Goal: Task Accomplishment & Management: Use online tool/utility

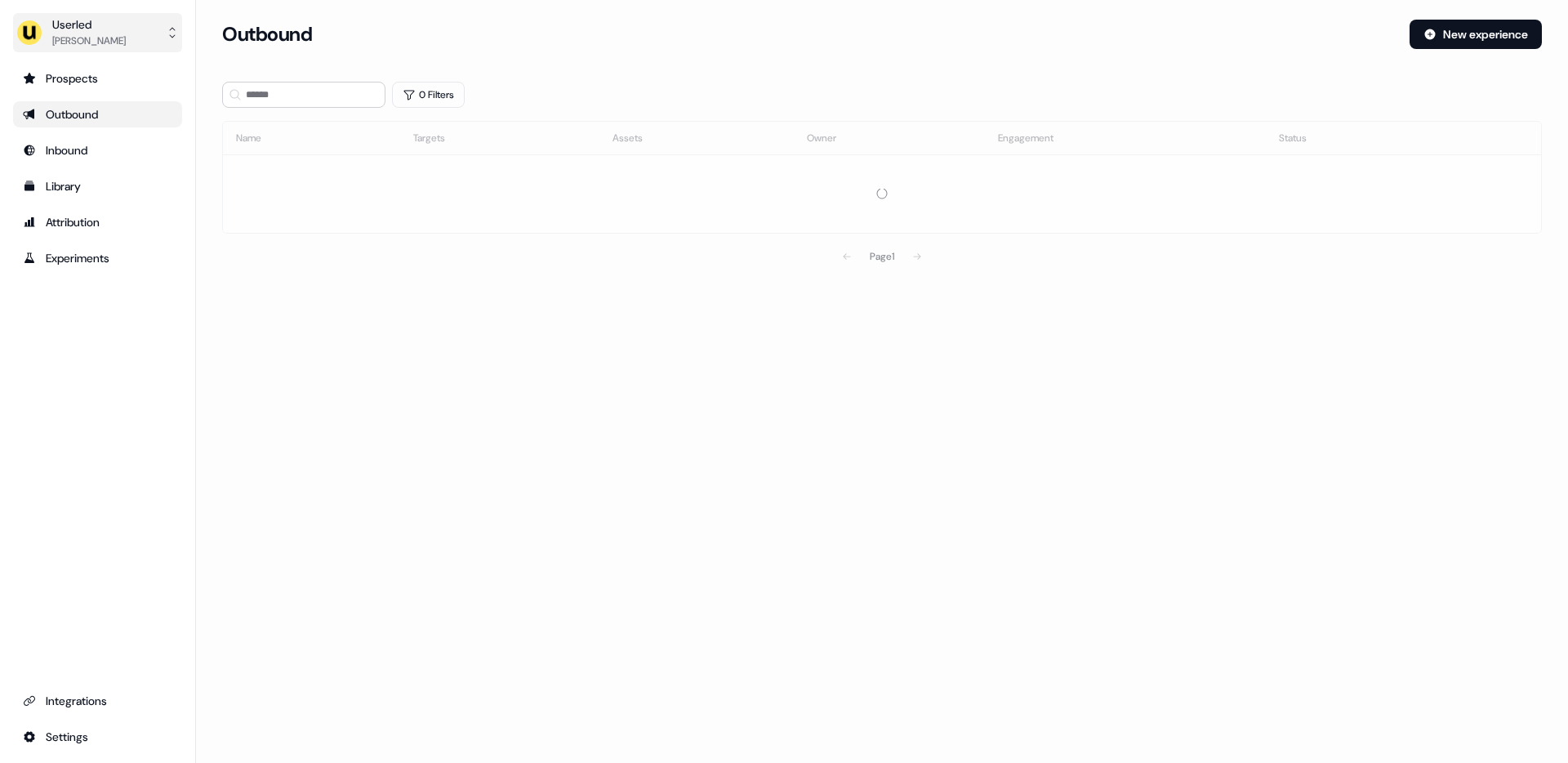
click at [98, 22] on div "Userled" at bounding box center [89, 23] width 73 height 16
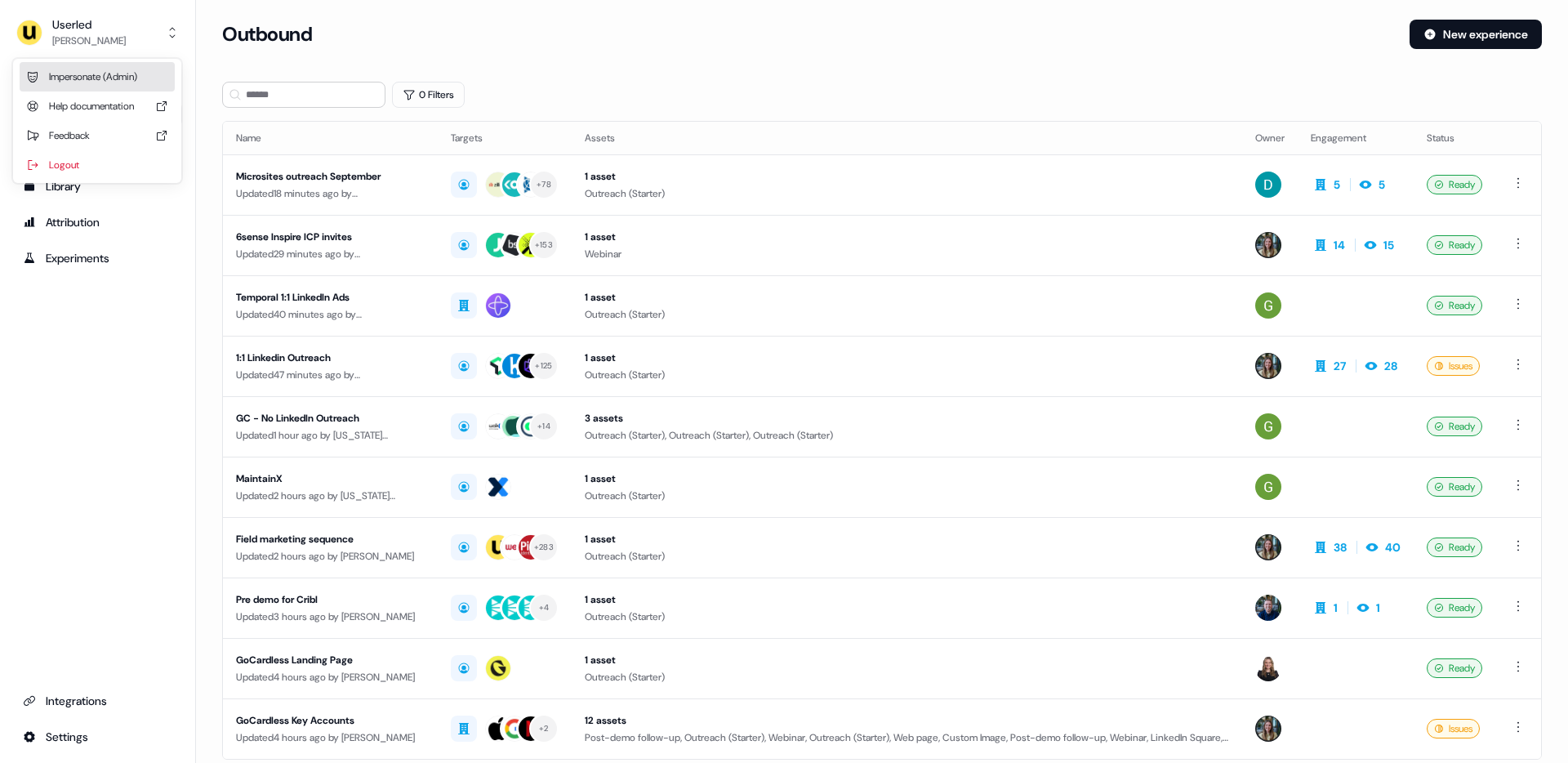
click at [108, 77] on div "Impersonate (Admin)" at bounding box center [97, 76] width 155 height 29
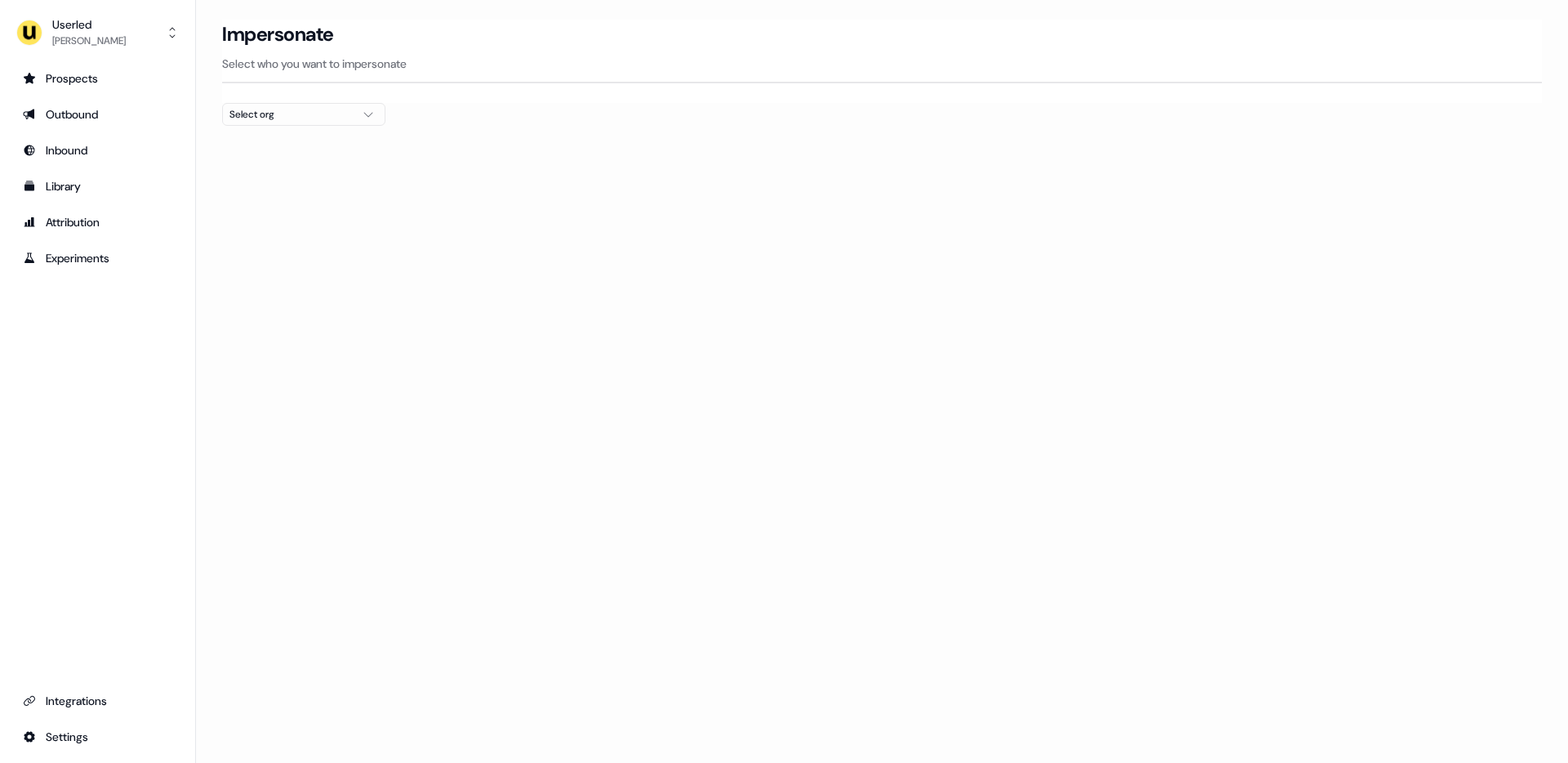
click at [232, 120] on div "Select org" at bounding box center [290, 113] width 123 height 16
type input "********"
click at [259, 198] on div "Elliptic" at bounding box center [303, 199] width 162 height 26
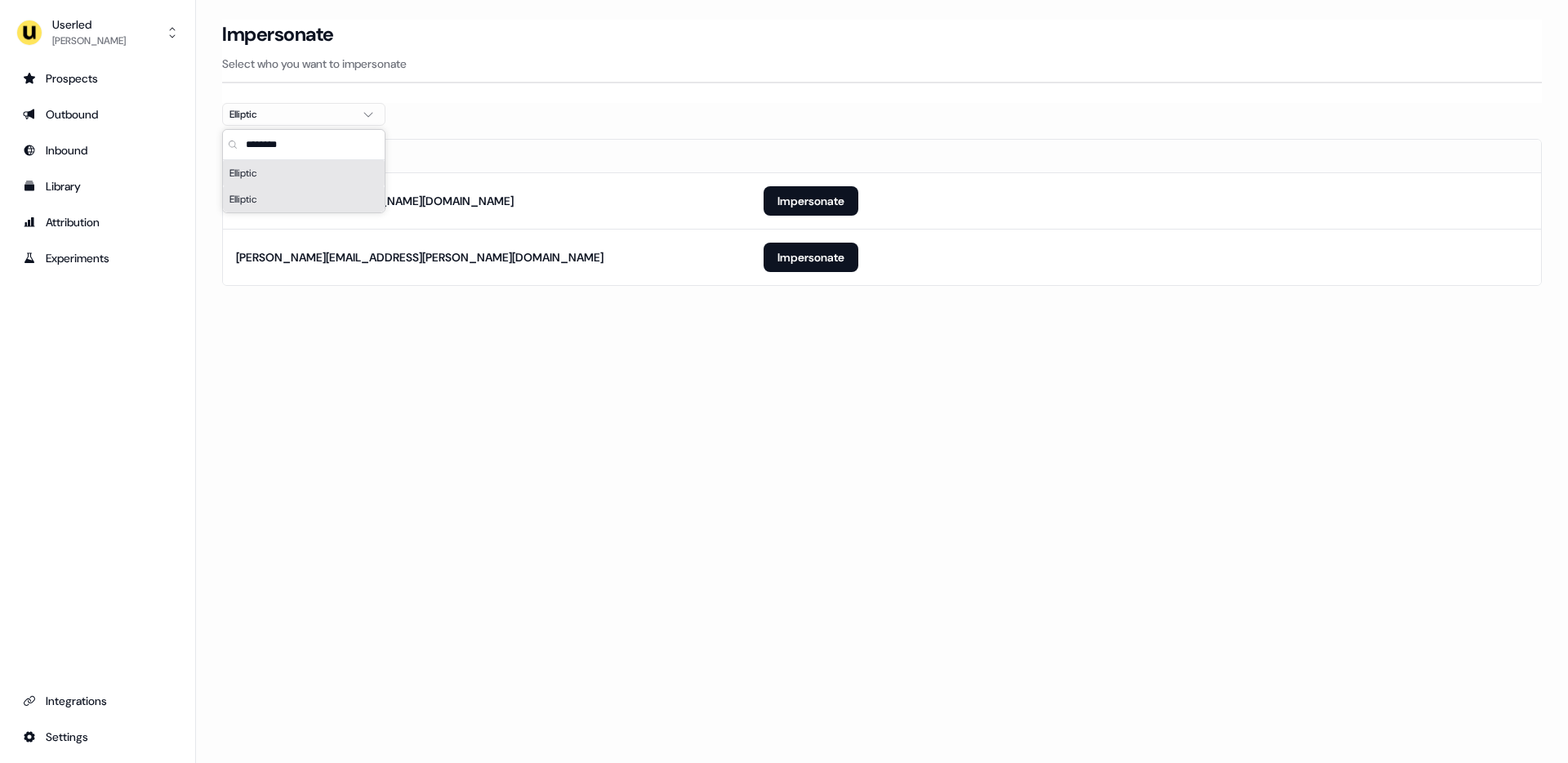
click at [524, 383] on div "Loading... Impersonate Select who you want to impersonate Elliptic Email [EMAIL…" at bounding box center [881, 381] width 1371 height 763
click at [801, 194] on button "Impersonate" at bounding box center [810, 200] width 95 height 29
